Goal: Transaction & Acquisition: Book appointment/travel/reservation

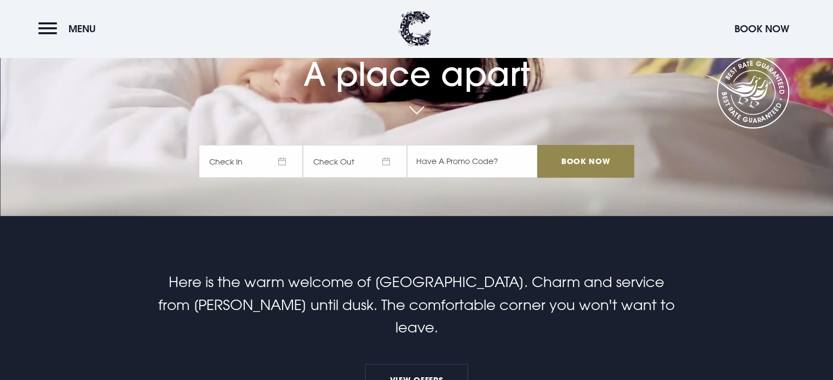
scroll to position [164, 0]
click at [286, 161] on span "Check In" at bounding box center [251, 161] width 104 height 33
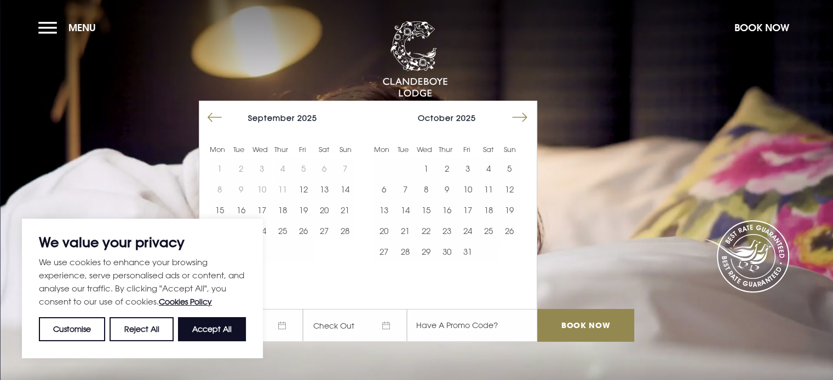
scroll to position [0, 0]
click at [206, 328] on button "Accept All" at bounding box center [212, 329] width 68 height 24
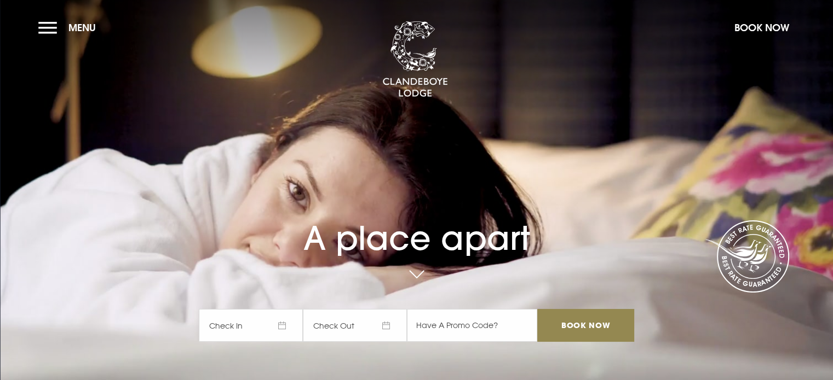
checkbox input "true"
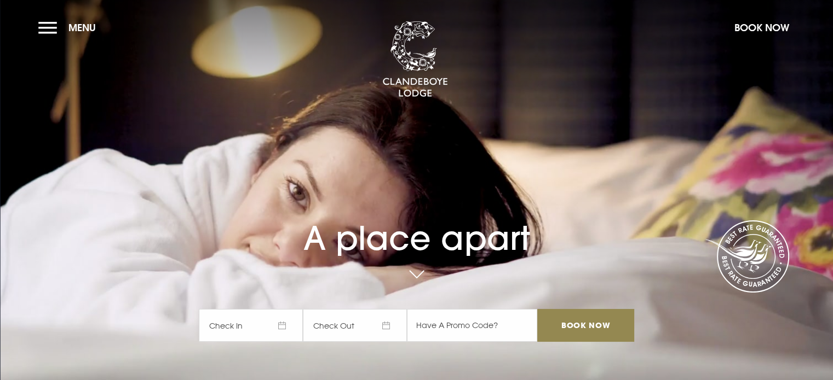
click at [252, 327] on span "Check In" at bounding box center [251, 325] width 104 height 33
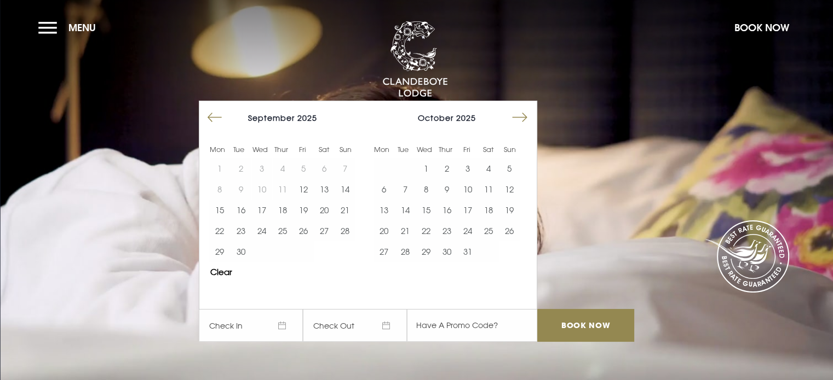
click at [528, 118] on button "Move forward to switch to the next month." at bounding box center [519, 117] width 21 height 21
click at [528, 116] on button "Move forward to switch to the next month." at bounding box center [519, 117] width 21 height 21
click at [527, 116] on button "Move forward to switch to the next month." at bounding box center [519, 117] width 21 height 21
click at [493, 230] on button "21" at bounding box center [488, 231] width 21 height 21
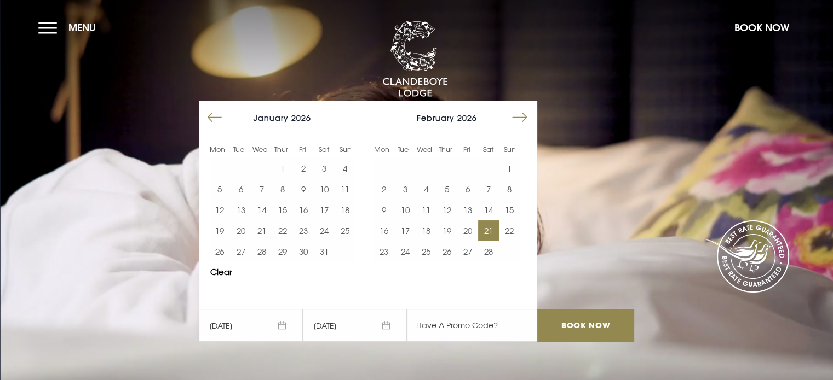
click at [530, 116] on button "Move forward to switch to the next month." at bounding box center [519, 117] width 21 height 21
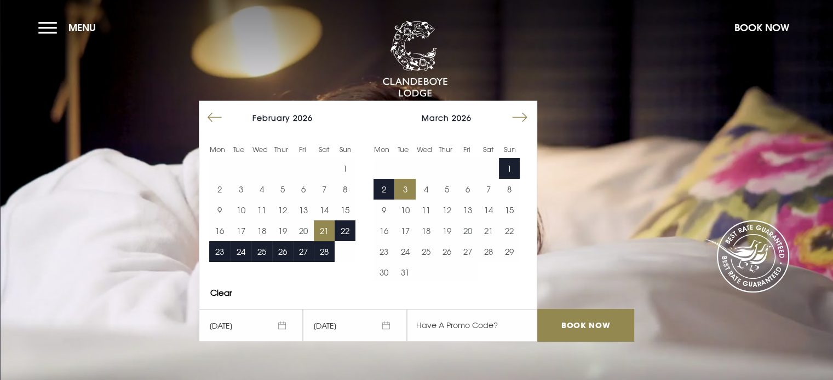
click at [408, 186] on button "3" at bounding box center [404, 189] width 21 height 21
click at [590, 325] on input "Book Now" at bounding box center [585, 325] width 96 height 33
